Goal: Check status: Check status

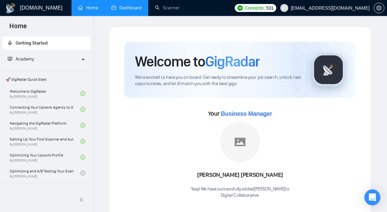
click at [121, 6] on link "Dashboard" at bounding box center [126, 8] width 30 height 6
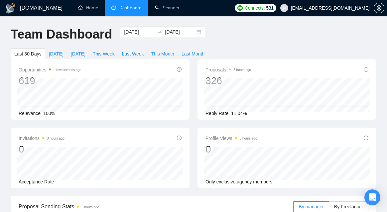
scroll to position [3, 0]
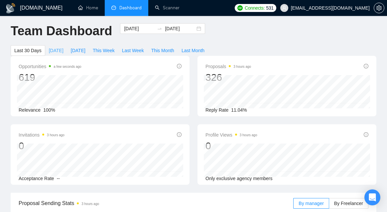
click at [53, 51] on span "[DATE]" at bounding box center [56, 50] width 15 height 7
click at [136, 49] on span "Last Week" at bounding box center [133, 50] width 22 height 7
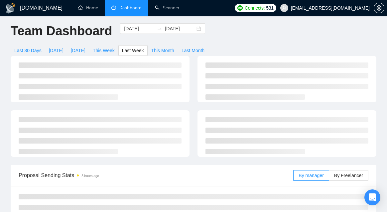
type input "[DATE]"
